Goal: Task Accomplishment & Management: Complete application form

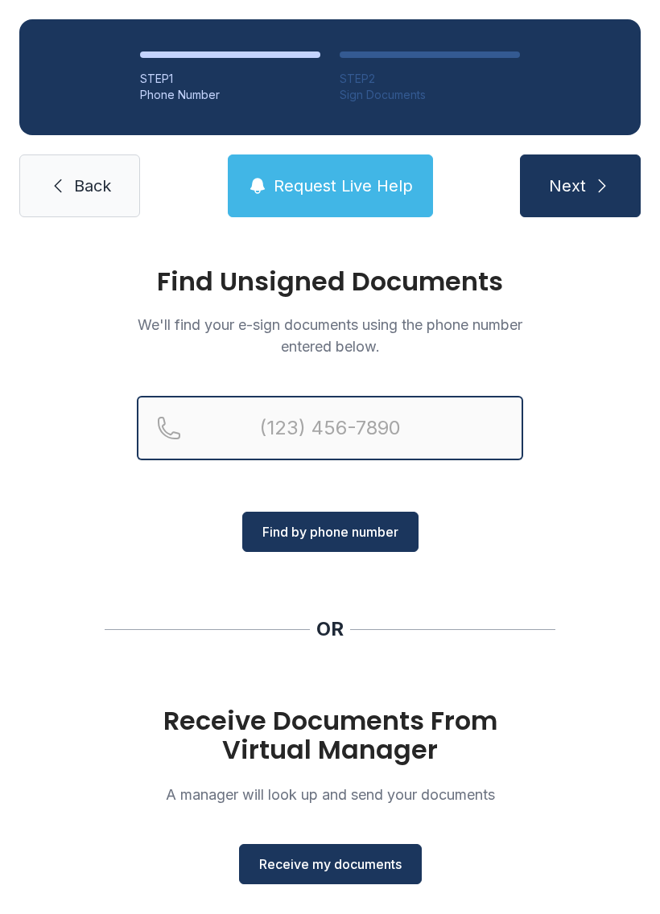
click at [282, 425] on input "Reservation phone number" at bounding box center [330, 428] width 386 height 64
type input "("
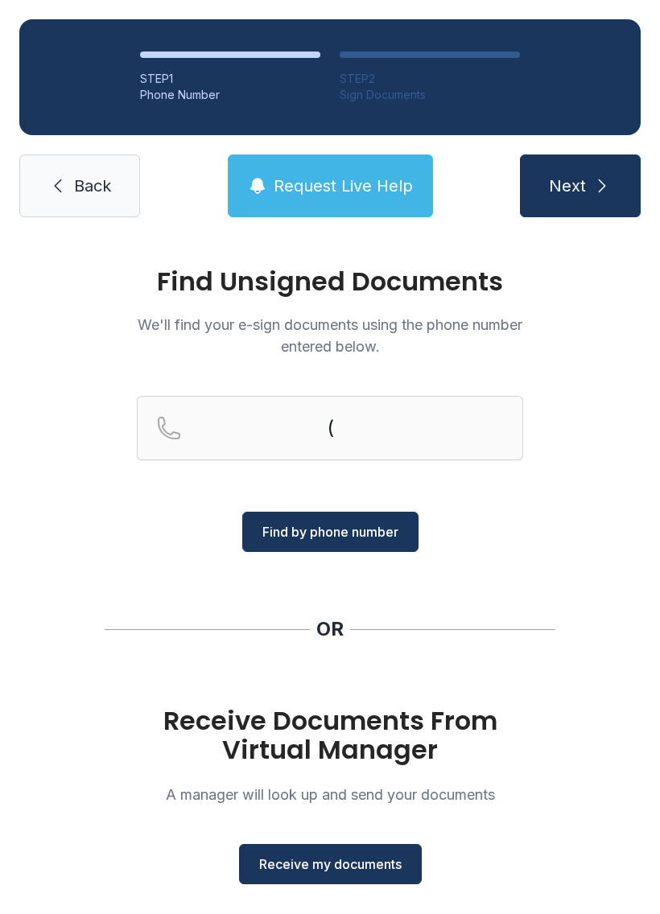
click at [304, 635] on div "OR" at bounding box center [330, 629] width 450 height 26
click at [303, 635] on div "OR" at bounding box center [330, 629] width 450 height 26
click at [307, 855] on span "Receive my documents" at bounding box center [330, 863] width 142 height 19
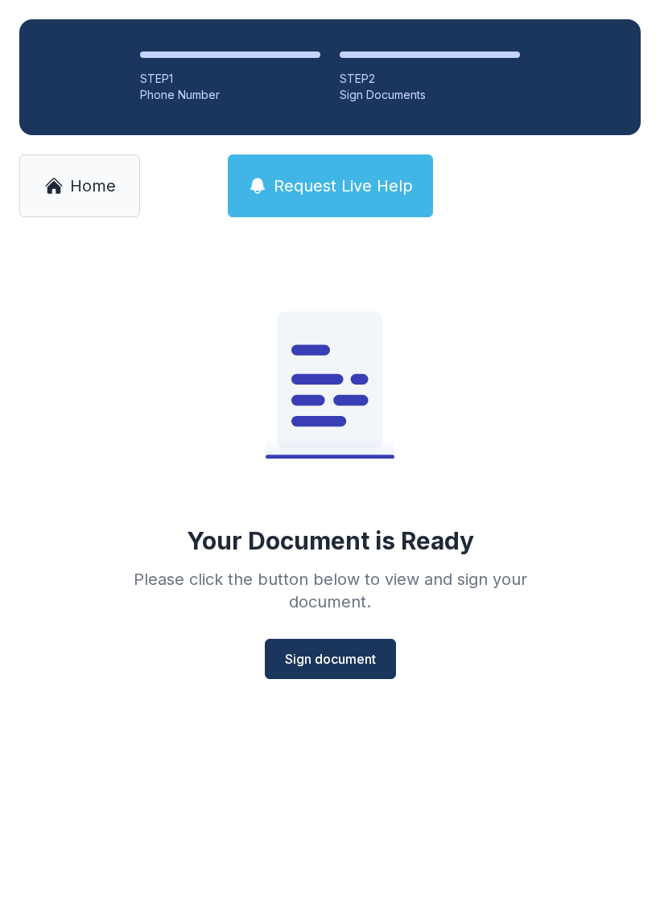
click at [313, 640] on button "Sign document" at bounding box center [330, 659] width 131 height 40
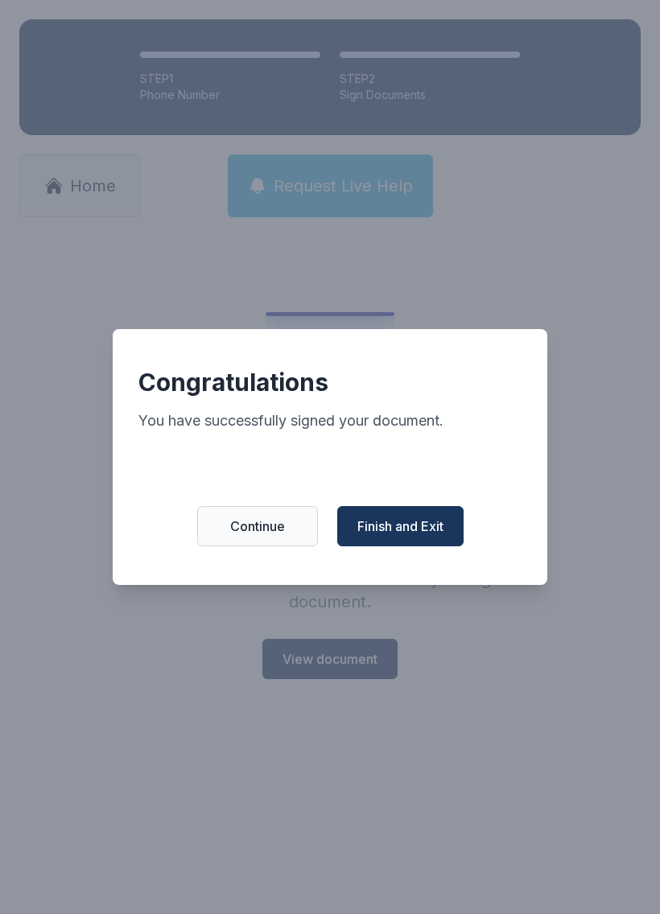
click at [383, 534] on span "Finish and Exit" at bounding box center [400, 525] width 86 height 19
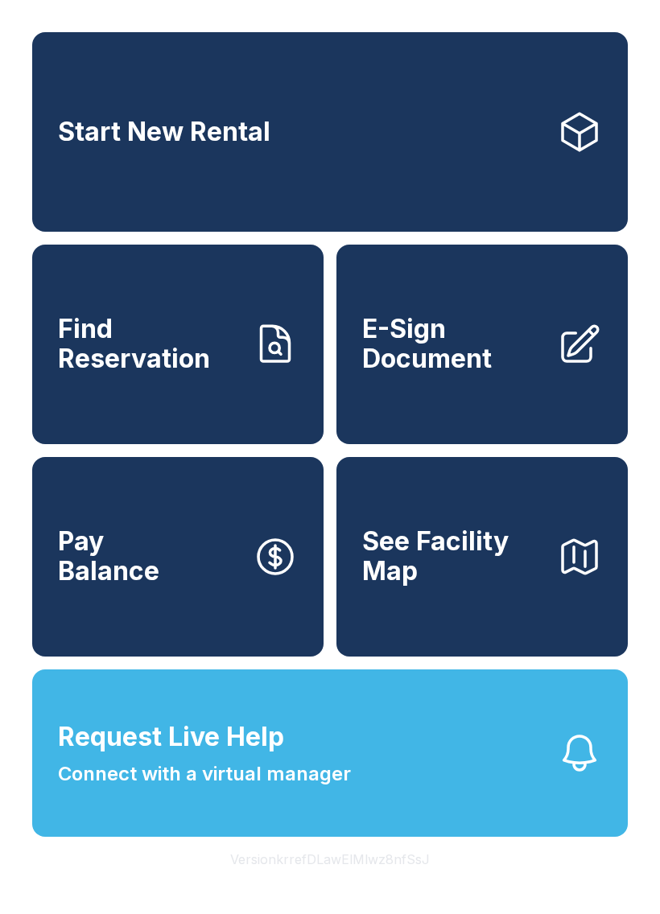
click at [419, 363] on span "E-Sign Document" at bounding box center [453, 344] width 182 height 59
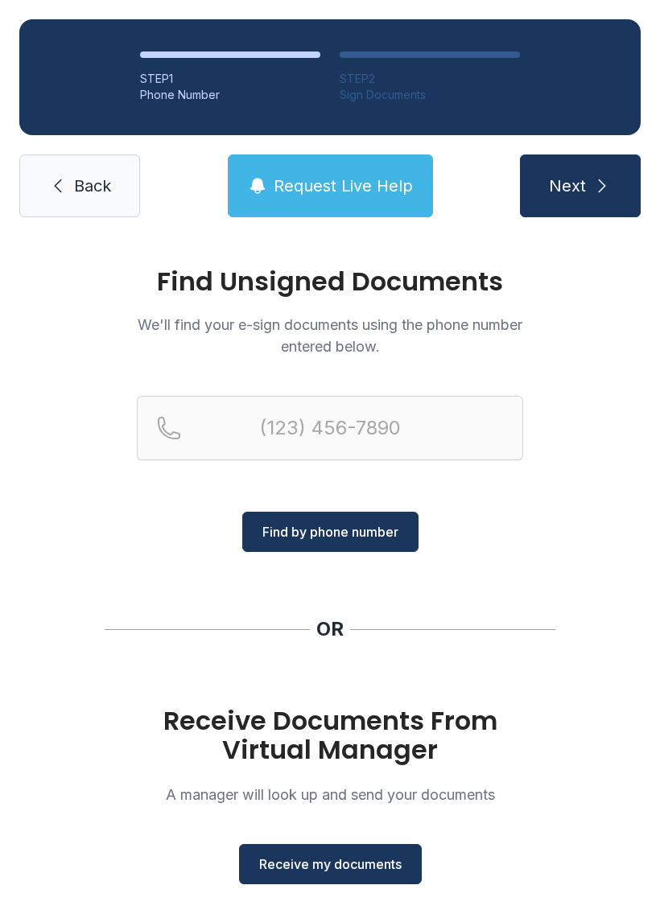
click at [305, 867] on span "Receive my documents" at bounding box center [330, 863] width 142 height 19
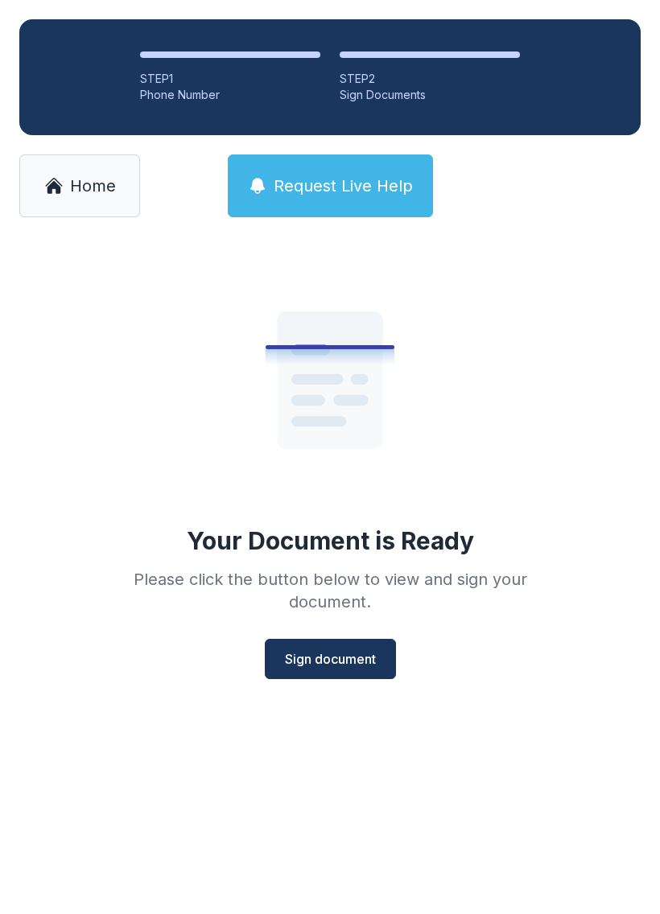
click at [313, 655] on span "Sign document" at bounding box center [330, 658] width 91 height 19
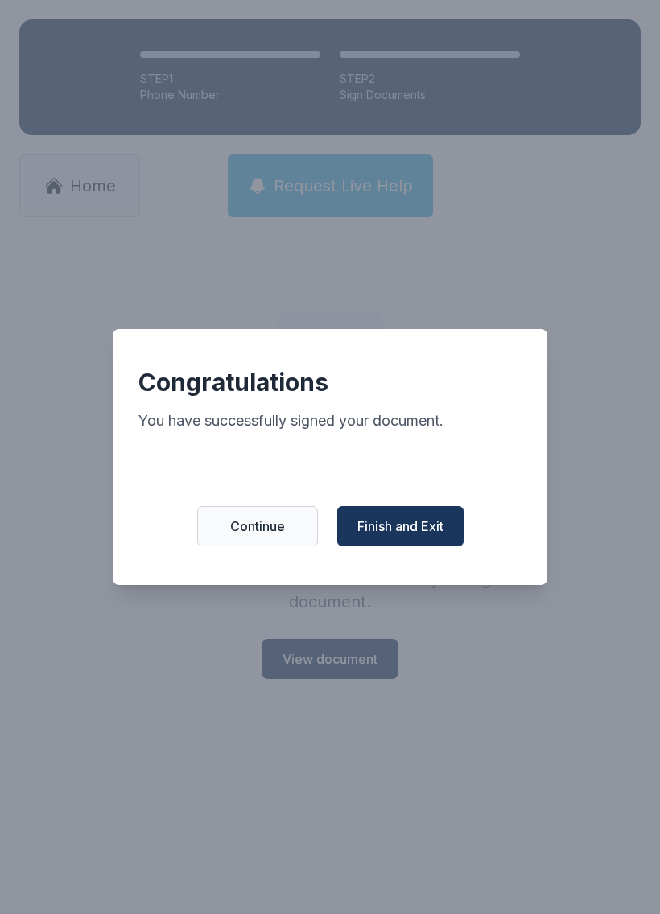
click at [377, 509] on div "Congratulations You have successfully signed your document. Continue Finish and…" at bounding box center [330, 457] width 434 height 256
click at [388, 527] on span "Finish and Exit" at bounding box center [400, 525] width 86 height 19
